Goal: Transaction & Acquisition: Purchase product/service

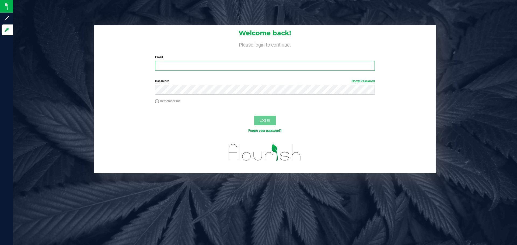
click at [202, 65] on input "Email" at bounding box center [264, 66] width 219 height 10
type input "[EMAIL_ADDRESS][DOMAIN_NAME]"
click at [254, 116] on button "Log In" at bounding box center [265, 121] width 22 height 10
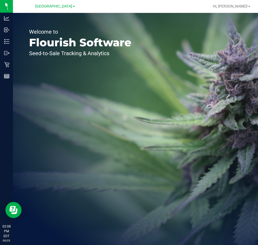
drag, startPoint x: 210, startPoint y: 66, endPoint x: 203, endPoint y: 63, distance: 8.1
click at [210, 66] on div "Welcome to Flourish Software Seed-to-Sale Tracking & Analytics" at bounding box center [135, 129] width 245 height 232
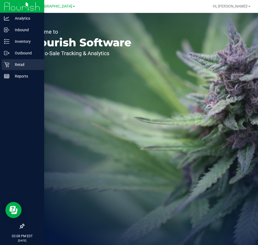
click at [12, 64] on p "Retail" at bounding box center [25, 64] width 32 height 6
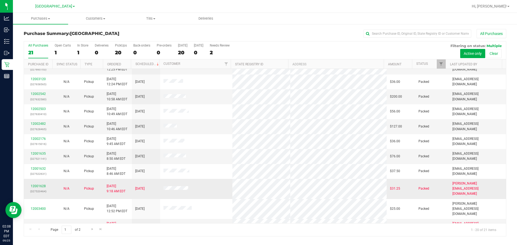
scroll to position [9, 0]
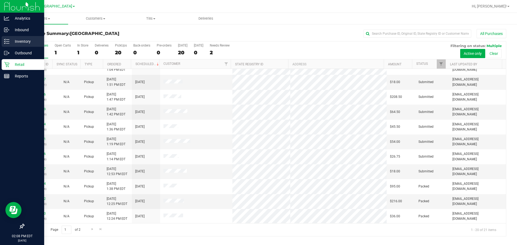
click at [18, 39] on p "Inventory" at bounding box center [25, 41] width 32 height 6
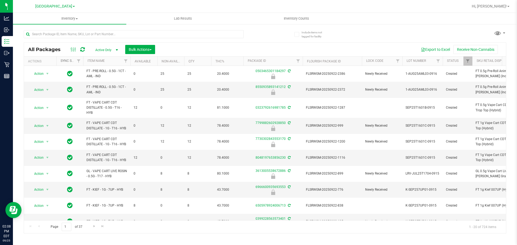
click at [67, 61] on link "Sync Status" at bounding box center [71, 61] width 21 height 4
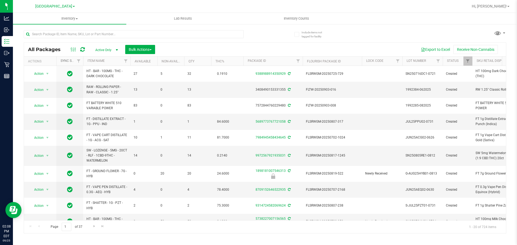
click at [66, 61] on link "Sync Status" at bounding box center [74, 61] width 27 height 4
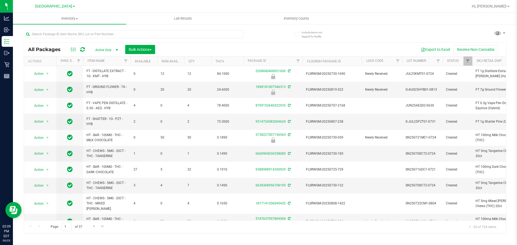
click at [363, 40] on div "All Packages Active Only Active Only Lab Samples Locked All External Internal B…" at bounding box center [265, 129] width 482 height 209
click at [399, 61] on span "Filter" at bounding box center [397, 61] width 4 height 4
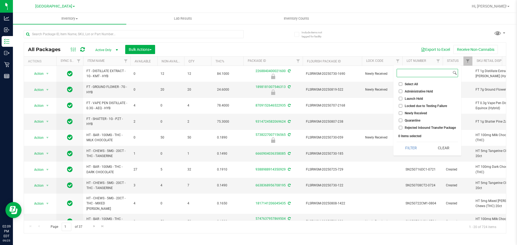
click at [407, 70] on input at bounding box center [424, 73] width 55 height 8
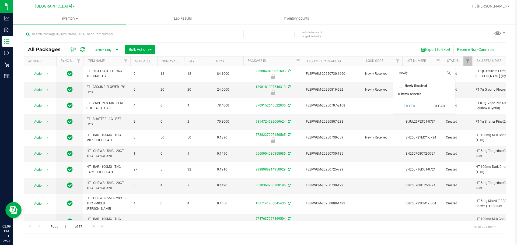
type input "newly"
click at [401, 85] on input "Newly Received" at bounding box center [400, 85] width 3 height 3
checkbox input "true"
click at [411, 108] on button "Filter" at bounding box center [409, 106] width 26 height 12
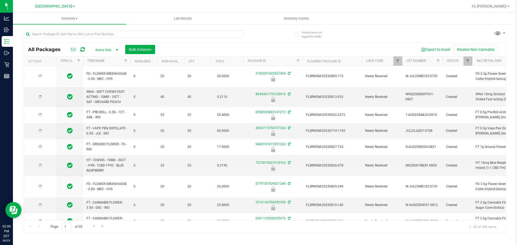
type input "[DATE]"
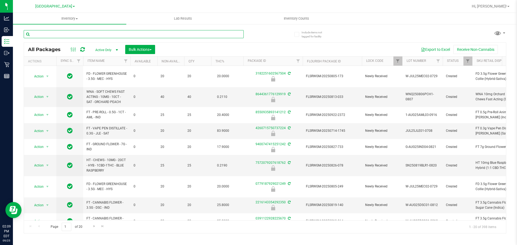
click at [112, 35] on input "text" at bounding box center [134, 34] width 220 height 8
type input "h"
type input "e"
type input "height"
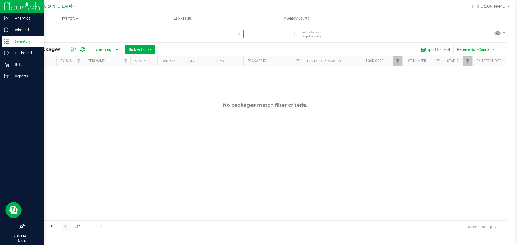
drag, startPoint x: 36, startPoint y: 37, endPoint x: 0, endPoint y: 36, distance: 35.5
click at [0, 42] on div "Analytics Inbound Inventory Outbound Retail Reports 02:10 PM EDT [DATE] 09/[GEO…" at bounding box center [258, 122] width 517 height 245
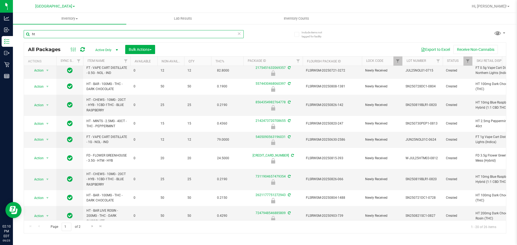
scroll to position [193, 0]
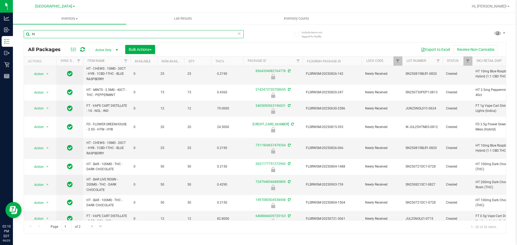
drag, startPoint x: 41, startPoint y: 35, endPoint x: 27, endPoint y: 36, distance: 14.8
click at [27, 36] on input "ht" at bounding box center [134, 34] width 220 height 8
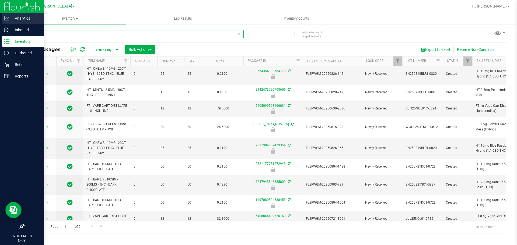
type input "chews"
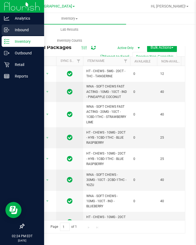
click at [25, 28] on p "Inbound" at bounding box center [25, 30] width 32 height 6
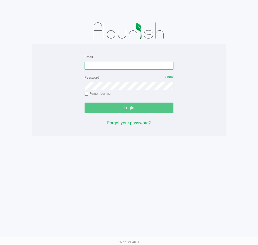
click at [128, 66] on input "Email" at bounding box center [128, 66] width 89 height 8
type input "lramos@Liveparallel.com"
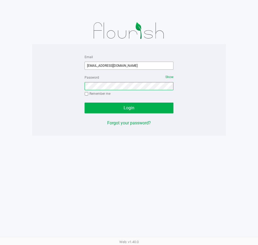
click at [84, 103] on button "Login" at bounding box center [128, 108] width 89 height 11
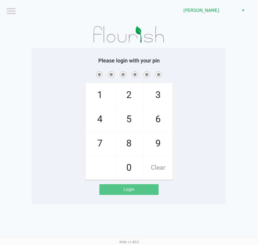
click at [174, 73] on span at bounding box center [129, 74] width 186 height 8
checkbox input "true"
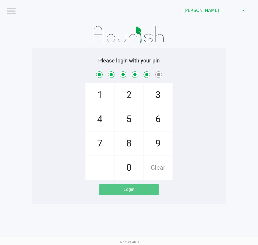
checkbox input "true"
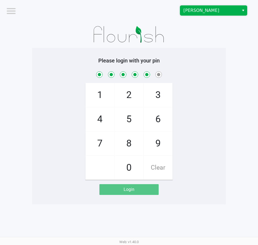
click at [190, 10] on span "Brandon WC" at bounding box center [209, 10] width 52 height 6
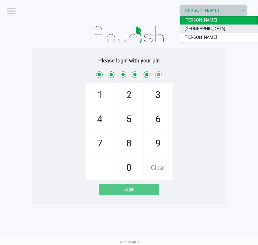
click at [186, 30] on span "[GEOGRAPHIC_DATA]" at bounding box center [204, 29] width 41 height 6
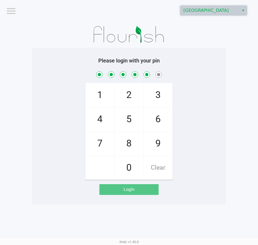
click at [211, 118] on div "1 4 7 2 5 8 0 3 6 9 Clear" at bounding box center [129, 125] width 194 height 110
click at [168, 173] on span "Clear" at bounding box center [158, 168] width 29 height 24
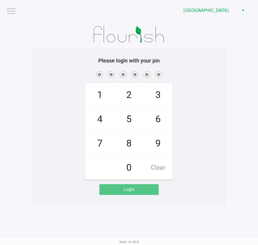
checkbox input "false"
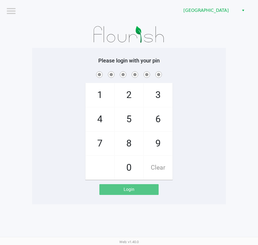
click at [206, 97] on div "1 4 7 2 5 8 0 3 6 9 Clear" at bounding box center [129, 125] width 194 height 110
checkbox input "true"
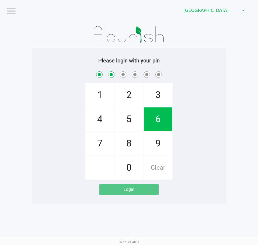
checkbox input "true"
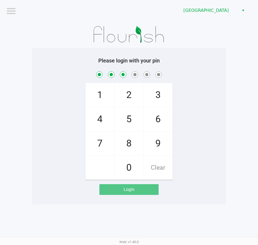
checkbox input "true"
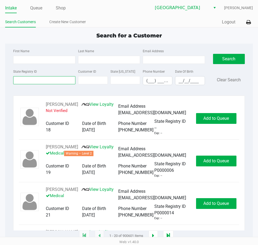
click at [38, 79] on input "State Registry ID" at bounding box center [44, 80] width 62 height 8
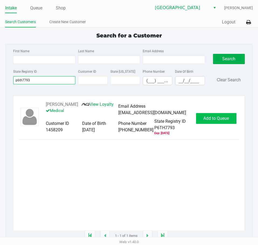
type input "p6th7793"
click at [213, 121] on span "Add to Queue" at bounding box center [216, 118] width 26 height 5
click at [213, 121] on body "Intake Queue Shop Lakeland WC Lisette Ramos Search Customers Create New Custome…" at bounding box center [129, 118] width 258 height 237
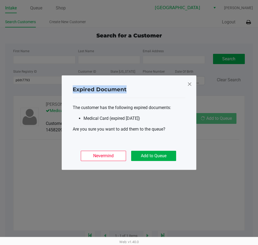
click at [213, 121] on ngb-modal-window "Expired Document The customer has the following expired documents: Medical Card…" at bounding box center [129, 122] width 258 height 245
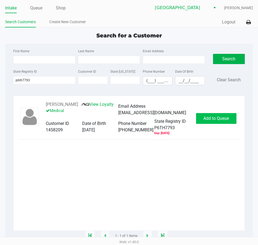
click at [213, 121] on ngb-modal-window "Expired Document The customer has the following expired documents: Medical Card…" at bounding box center [129, 122] width 258 height 245
click at [214, 119] on span "Add to Queue" at bounding box center [216, 118] width 26 height 5
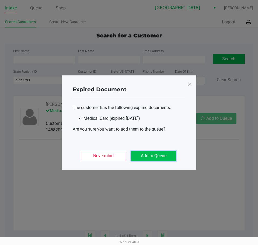
click at [155, 153] on button "Add to Queue" at bounding box center [153, 156] width 45 height 10
click at [161, 157] on div "Nevermind Add to Queue" at bounding box center [129, 153] width 112 height 21
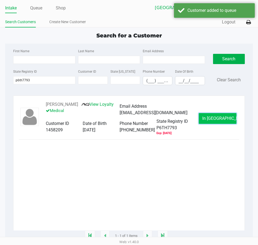
click at [227, 117] on button "In Queue" at bounding box center [218, 118] width 38 height 11
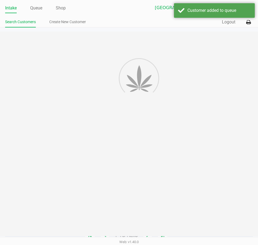
click at [142, 179] on div at bounding box center [129, 133] width 258 height 205
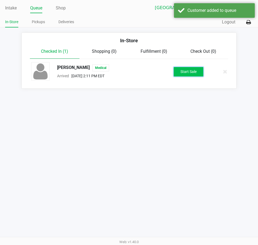
click at [185, 69] on button "Start Sale" at bounding box center [189, 71] width 30 height 9
click at [169, 115] on div "Intake Queue Shop Lakeland WC Lisette Ramos In-Store Pickups Deliveries Quick S…" at bounding box center [129, 122] width 258 height 245
click at [165, 116] on div "Intake Queue Shop Lakeland WC Lisette Ramos In-Store Pickups Deliveries Quick S…" at bounding box center [129, 122] width 258 height 245
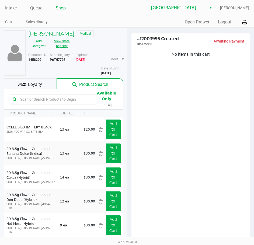
click at [58, 41] on button "View State Registry" at bounding box center [60, 43] width 23 height 13
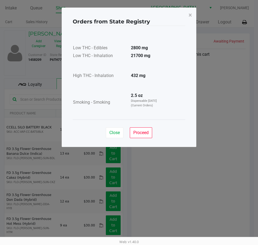
drag, startPoint x: 150, startPoint y: 74, endPoint x: 126, endPoint y: 74, distance: 23.9
click at [126, 74] on tr "High THC - Inhalation 432 mg" at bounding box center [119, 76] width 92 height 8
click at [179, 109] on div "Low THC - Edibles 2800 mg Low THC - Inhalation 21700 mg High THC - Inhalation 4…" at bounding box center [129, 72] width 112 height 81
click at [139, 133] on span "Proceed" at bounding box center [140, 132] width 15 height 5
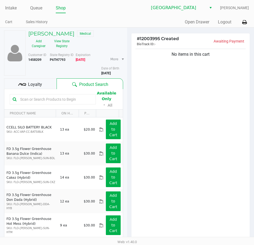
click at [165, 127] on div "Close Proceed" at bounding box center [127, 117] width 112 height 22
click at [211, 148] on div "No items in this cart" at bounding box center [190, 144] width 118 height 193
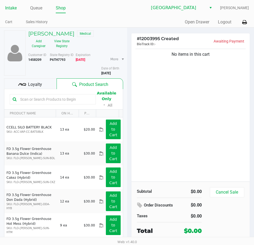
click at [13, 8] on link "Intake" at bounding box center [11, 8] width 12 height 8
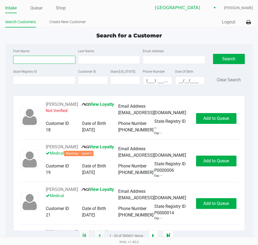
click at [32, 60] on input "First Name" at bounding box center [44, 60] width 62 height 8
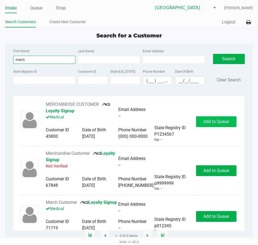
type input "merch"
click at [204, 123] on span "Add to Queue" at bounding box center [216, 121] width 26 height 5
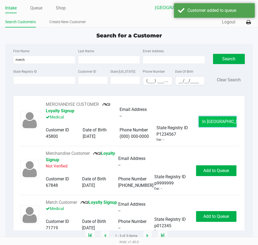
click at [204, 121] on button "In Queue" at bounding box center [218, 121] width 38 height 11
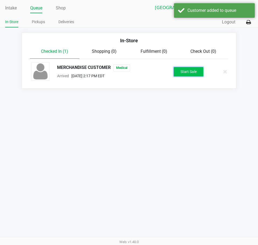
click at [181, 67] on button "Start Sale" at bounding box center [189, 71] width 30 height 9
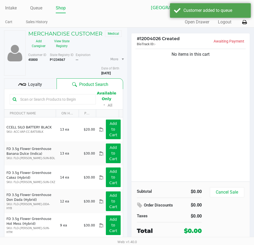
click at [43, 98] on input "text" at bounding box center [55, 99] width 75 height 8
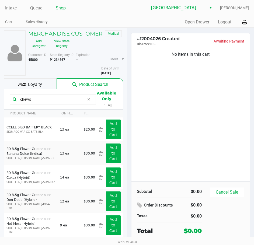
type input "chews"
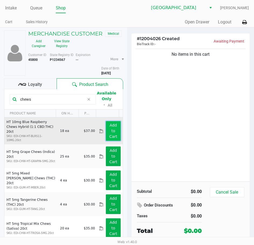
click at [112, 131] on button "Add to Cart" at bounding box center [113, 131] width 15 height 20
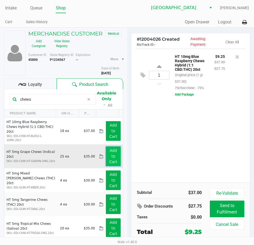
click at [109, 148] on app-button-loader "Add to Cart" at bounding box center [113, 156] width 8 height 16
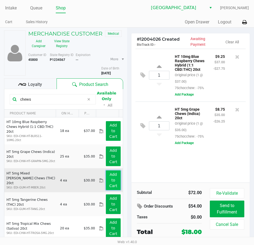
click at [107, 175] on button "Add to Cart" at bounding box center [113, 180] width 15 height 20
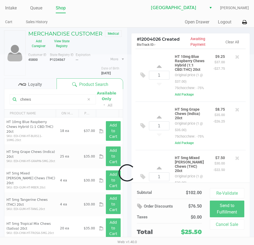
scroll to position [43, 0]
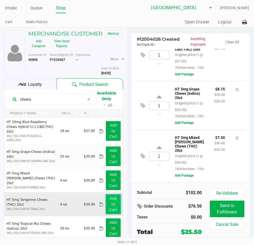
click at [106, 201] on button "Add to Cart" at bounding box center [113, 204] width 15 height 20
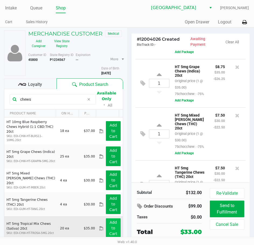
scroll to position [103, 0]
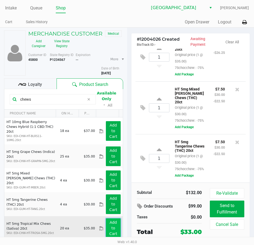
click at [109, 227] on app-button-loader "Add to Cart" at bounding box center [113, 228] width 8 height 16
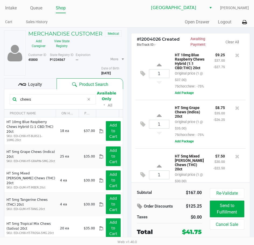
scroll to position [0, 0]
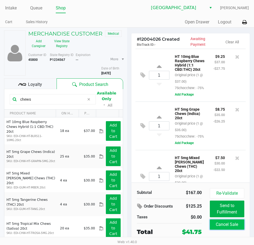
click at [221, 227] on button "Cancel Sale" at bounding box center [227, 224] width 34 height 10
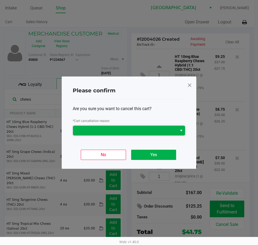
click at [118, 129] on span at bounding box center [125, 130] width 98 height 6
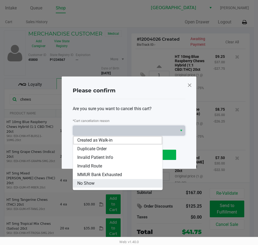
click at [89, 184] on span "No Show" at bounding box center [85, 183] width 17 height 6
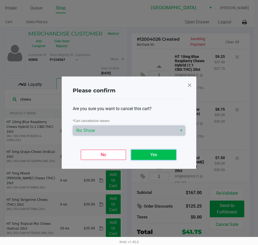
click at [152, 156] on button "Yes" at bounding box center [153, 155] width 45 height 10
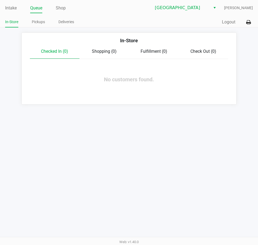
drag, startPoint x: 16, startPoint y: 8, endPoint x: 18, endPoint y: 9, distance: 2.7
click at [15, 8] on link "Intake" at bounding box center [11, 8] width 12 height 8
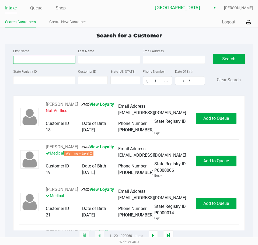
click at [37, 61] on input "First Name" at bounding box center [44, 60] width 62 height 8
type input "k"
type input "lisette"
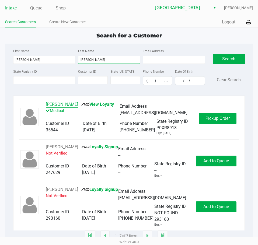
type input "ramos"
click at [66, 105] on button "LISETTE RAMOS" at bounding box center [62, 104] width 32 height 6
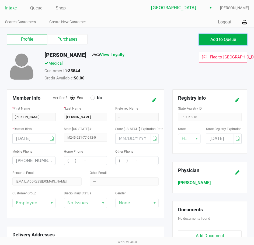
click at [219, 35] on button "Add to Queue" at bounding box center [223, 39] width 48 height 11
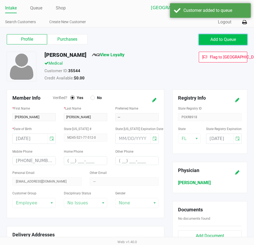
click at [213, 40] on span "Add to Queue" at bounding box center [223, 39] width 26 height 5
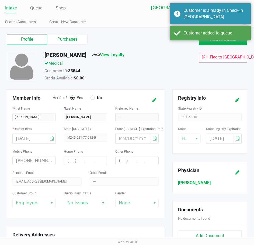
click at [136, 85] on div "LISETTE RAMOS View Loyalty Medical Customer ID: 35544 Credit Available: $0.00 F…" at bounding box center [127, 71] width 248 height 38
click at [33, 8] on link "Queue" at bounding box center [36, 8] width 12 height 8
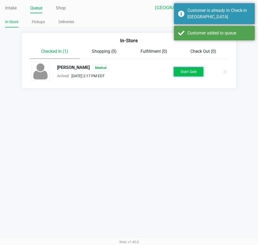
click at [196, 68] on button "Start Sale" at bounding box center [189, 71] width 30 height 9
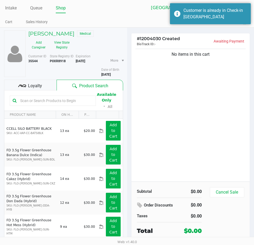
click at [40, 98] on input "text" at bounding box center [55, 101] width 75 height 8
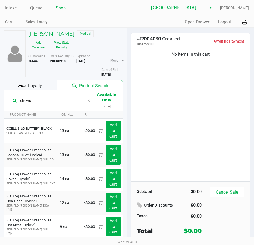
type input "chews"
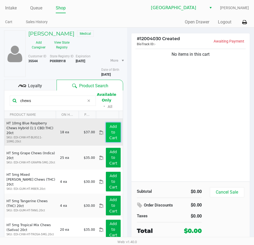
click at [109, 134] on app-button-loader "Add to Cart" at bounding box center [113, 132] width 8 height 16
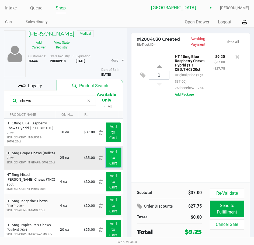
click at [106, 153] on button "Add to Cart" at bounding box center [113, 158] width 15 height 20
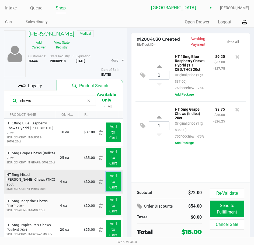
click at [109, 176] on app-button-loader "Add to Cart" at bounding box center [113, 182] width 8 height 16
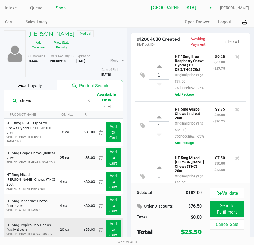
scroll to position [43, 0]
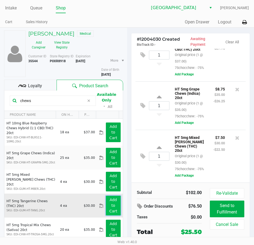
click at [106, 198] on button "Add to Cart" at bounding box center [113, 206] width 15 height 20
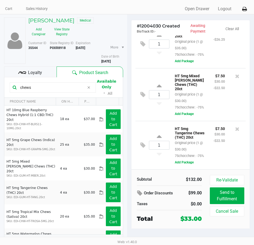
scroll to position [20, 0]
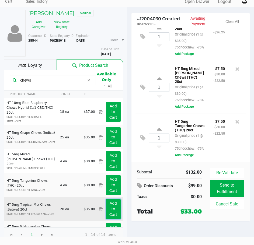
click at [117, 202] on div "Add to Cart" at bounding box center [113, 209] width 23 height 20
click at [111, 205] on app-button-loader "Add to Cart" at bounding box center [113, 209] width 8 height 16
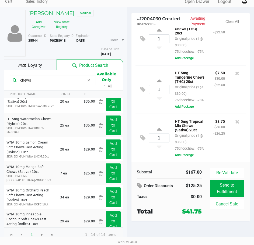
scroll to position [81, 0]
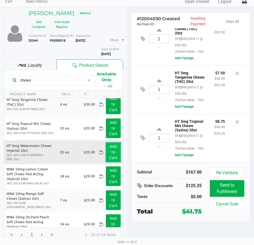
click at [112, 146] on app-button-loader "Add to Cart" at bounding box center [113, 152] width 8 height 16
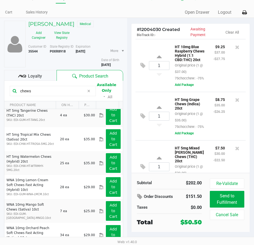
scroll to position [0, 0]
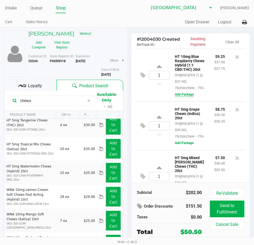
click at [181, 97] on button "Add Package" at bounding box center [184, 94] width 19 height 5
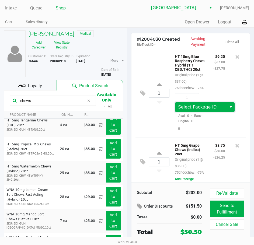
click at [184, 110] on span "Select Package ID" at bounding box center [197, 106] width 38 height 5
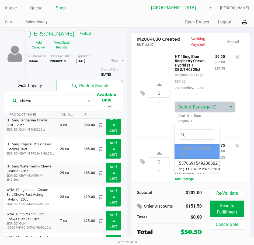
click at [186, 152] on div "Select Package ID" at bounding box center [196, 151] width 45 height 15
click at [192, 164] on span "5376691549286602" at bounding box center [198, 163] width 39 height 6
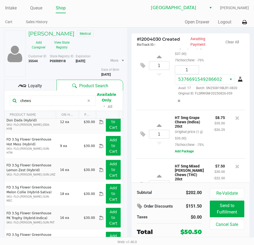
scroll to position [81, 0]
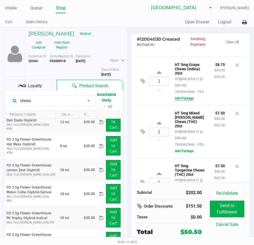
click at [188, 101] on button "Add Package" at bounding box center [184, 98] width 19 height 5
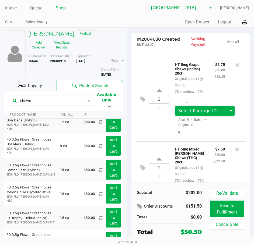
click at [189, 113] on span "Select Package ID" at bounding box center [197, 110] width 38 height 5
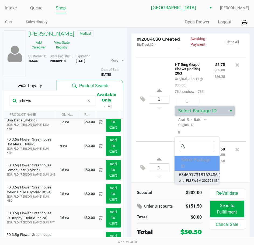
click at [183, 176] on span "6346917318163406" at bounding box center [198, 175] width 39 height 6
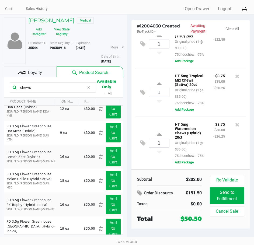
scroll to position [20, 0]
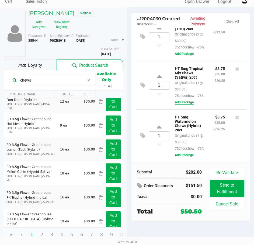
click at [185, 100] on button "Add Package" at bounding box center [184, 102] width 19 height 5
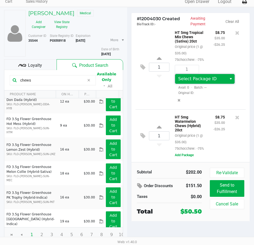
click at [192, 82] on span "Select Package ID" at bounding box center [200, 79] width 45 height 6
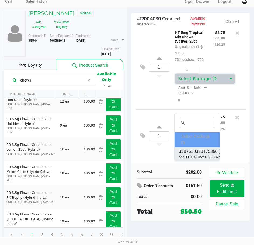
click at [186, 155] on span "orig: FLSRWGM-20250813-209" at bounding box center [201, 157] width 45 height 5
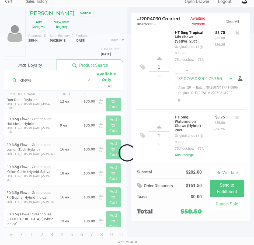
scroll to position [346, 0]
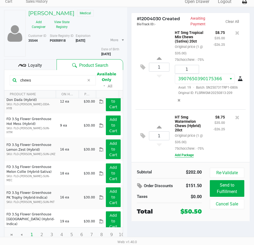
click at [183, 154] on button "Add Package" at bounding box center [184, 155] width 19 height 5
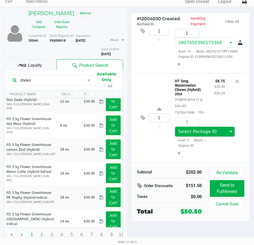
scroll to position [383, 0]
click at [196, 131] on span "Select Package ID" at bounding box center [197, 131] width 38 height 5
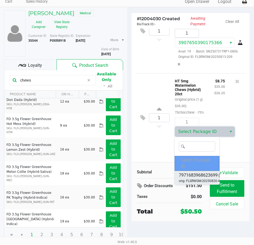
click at [184, 182] on span "orig: FLSRWGM-20250820-480" at bounding box center [201, 180] width 45 height 5
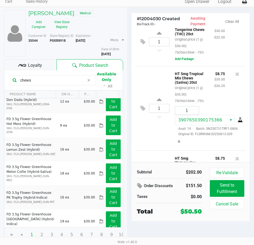
scroll to position [228, 0]
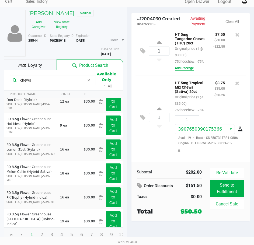
click at [184, 71] on button "Add Package" at bounding box center [184, 68] width 19 height 5
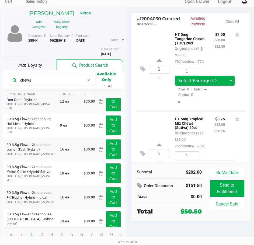
click at [186, 83] on span "Select Package ID" at bounding box center [197, 80] width 38 height 5
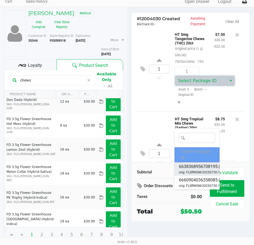
click at [189, 172] on span "orig: FLSRWGM-20250730-122" at bounding box center [201, 172] width 45 height 5
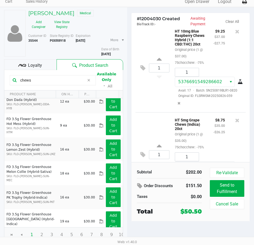
scroll to position [0, 0]
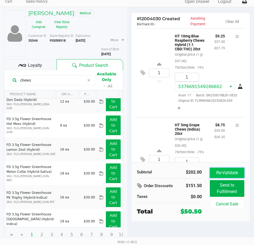
click at [218, 170] on button "Re-Validate" at bounding box center [227, 173] width 34 height 10
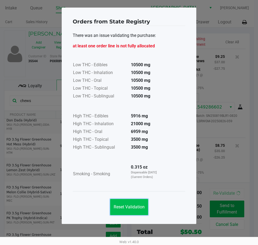
click at [137, 204] on button "Reset Validation" at bounding box center [129, 207] width 38 height 16
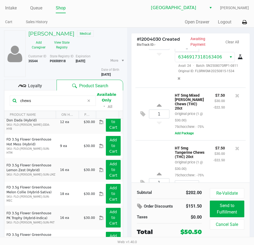
scroll to position [161, 0]
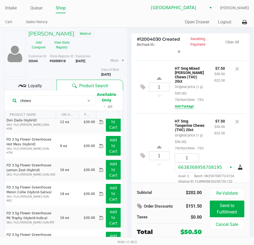
click at [186, 109] on button "Add Package" at bounding box center [184, 106] width 19 height 5
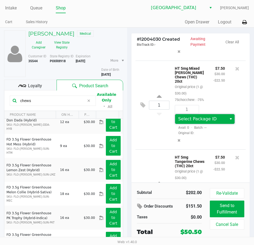
click at [189, 121] on span "Select Package ID" at bounding box center [197, 118] width 38 height 5
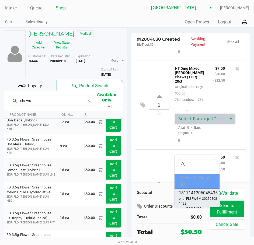
click at [184, 197] on span "orig: FLSRWGM-20250808-1422" at bounding box center [201, 201] width 45 height 10
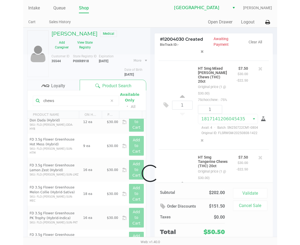
scroll to position [462, 0]
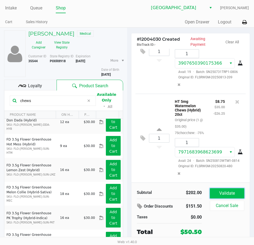
click at [223, 196] on button "Validate" at bounding box center [227, 193] width 34 height 10
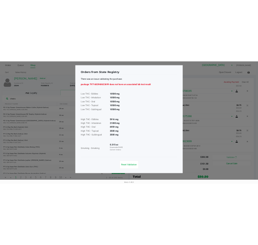
scroll to position [171, 0]
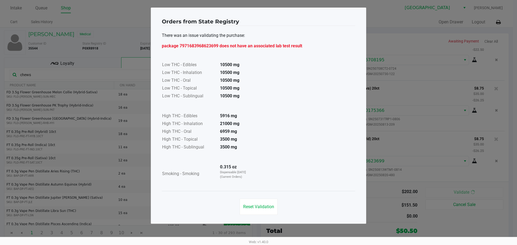
click at [108, 89] on ngb-modal-window "Orders from State Registry There was an issue validating the purchase: package …" at bounding box center [258, 122] width 517 height 245
click at [258, 6] on ngb-modal-window "Orders from State Registry There was an issue validating the purchase: package …" at bounding box center [258, 122] width 517 height 245
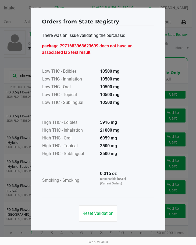
scroll to position [176, 0]
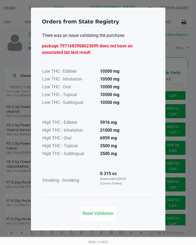
click at [125, 105] on td "10500 mg" at bounding box center [115, 103] width 38 height 8
